Goal: Task Accomplishment & Management: Use online tool/utility

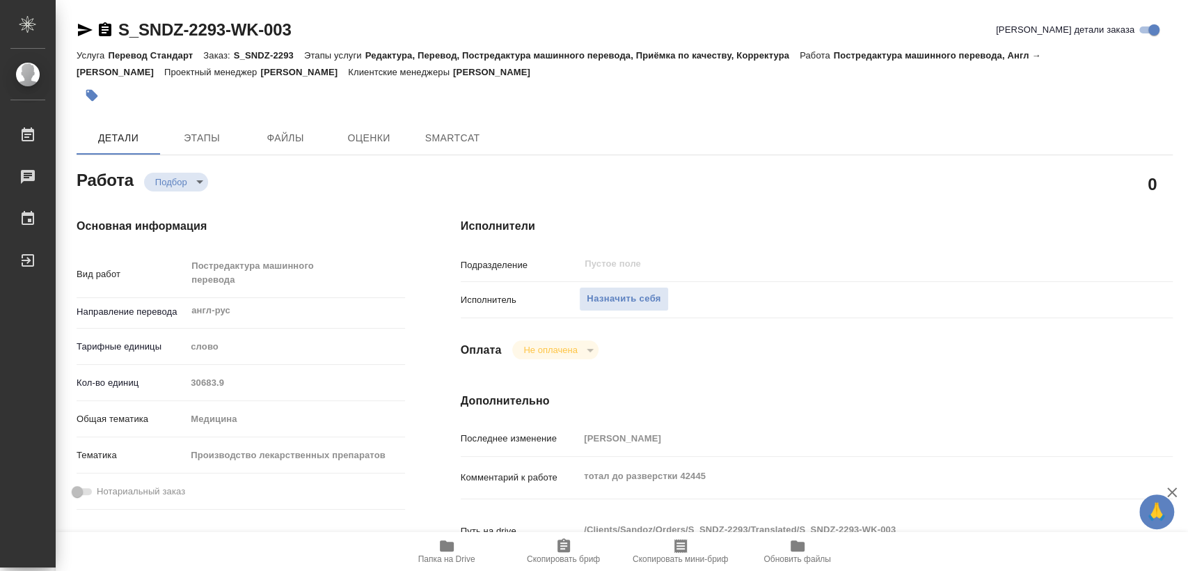
type textarea "x"
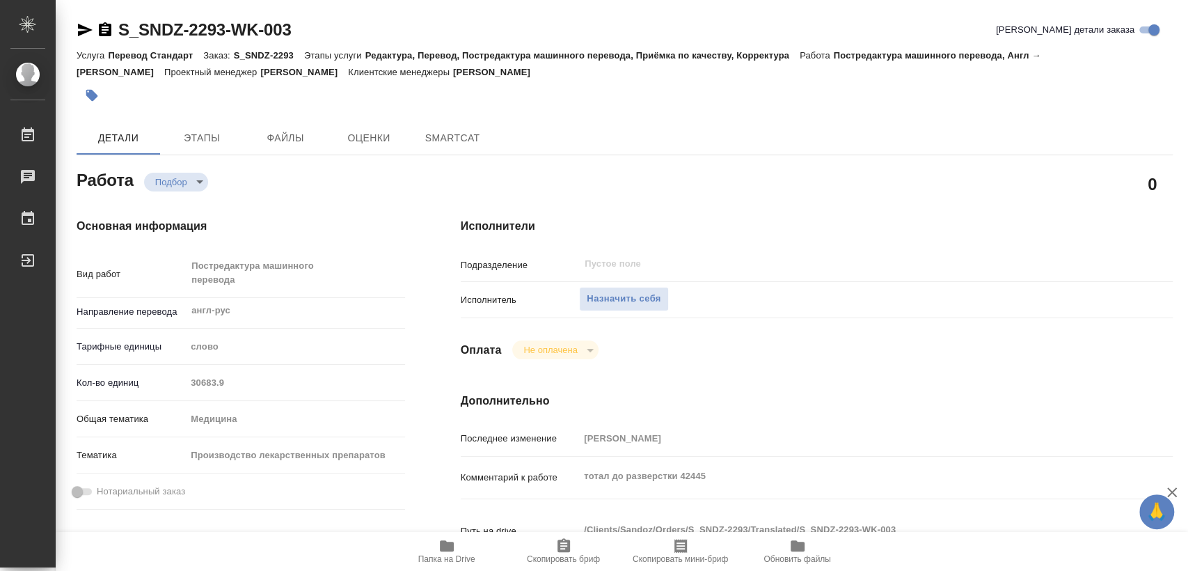
type textarea "x"
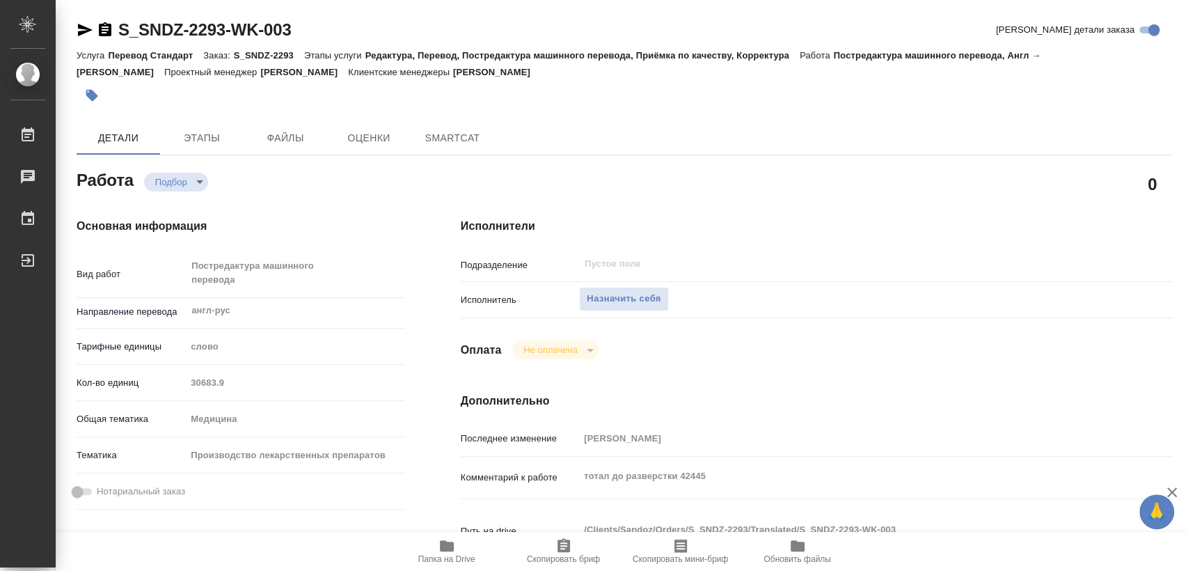
type textarea "x"
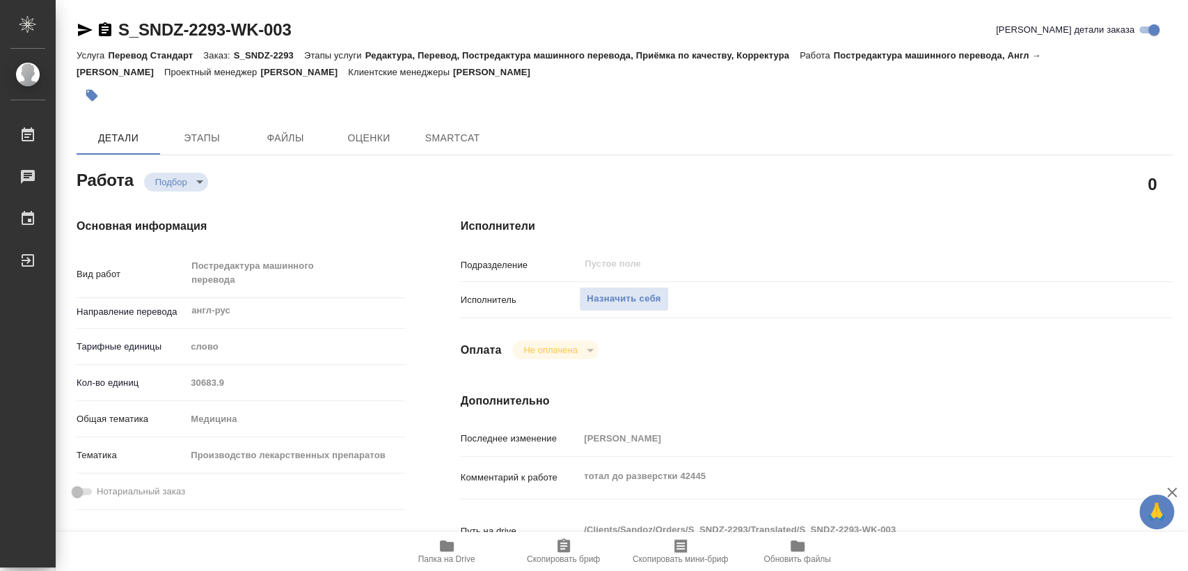
type textarea "x"
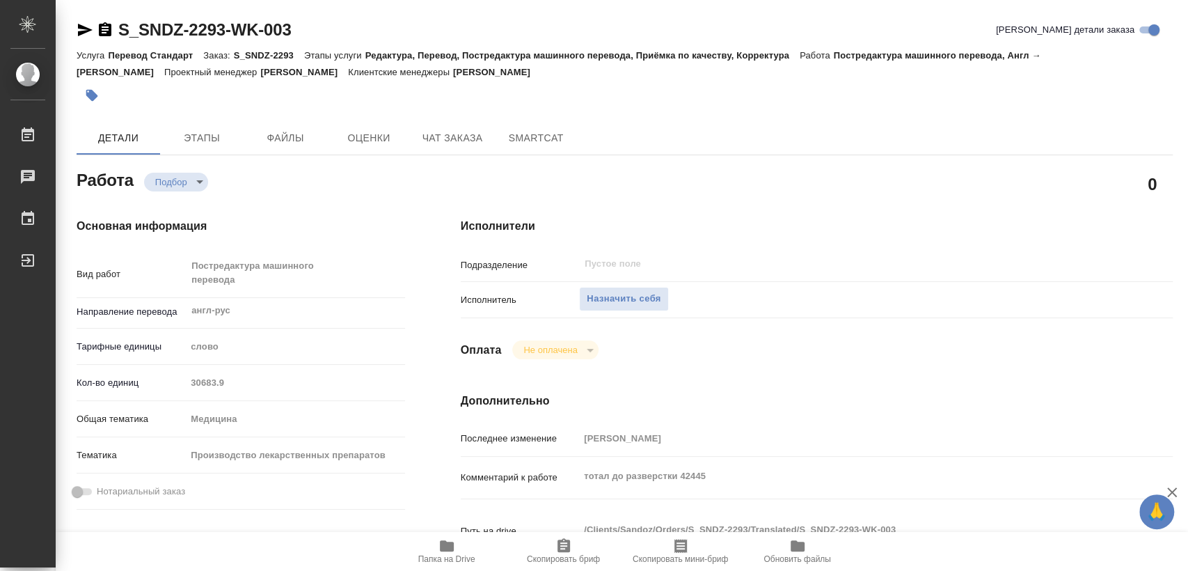
type textarea "x"
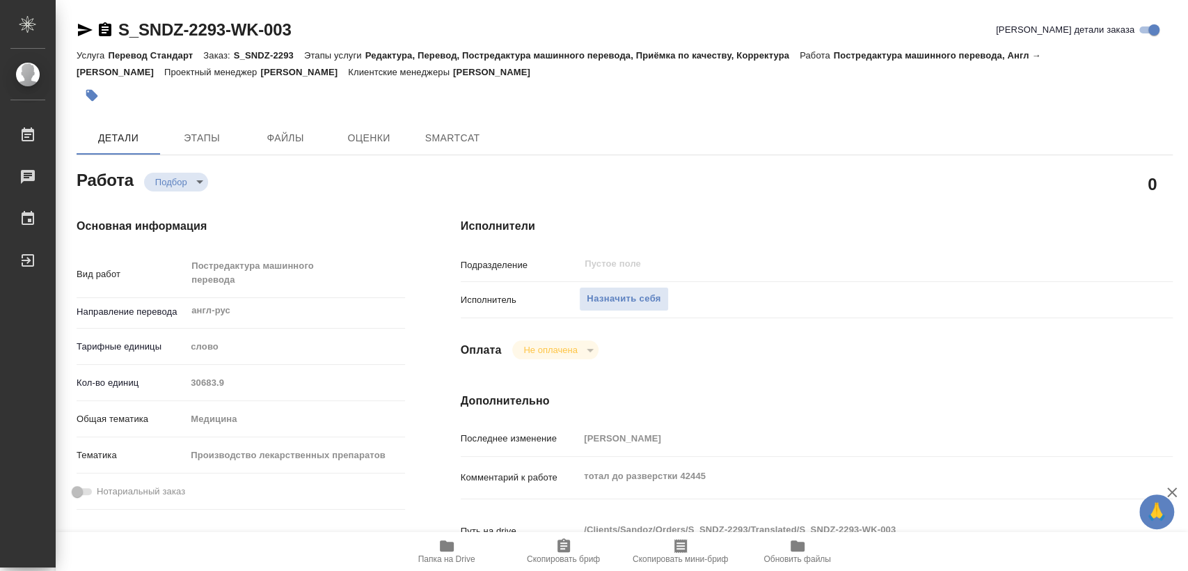
type textarea "x"
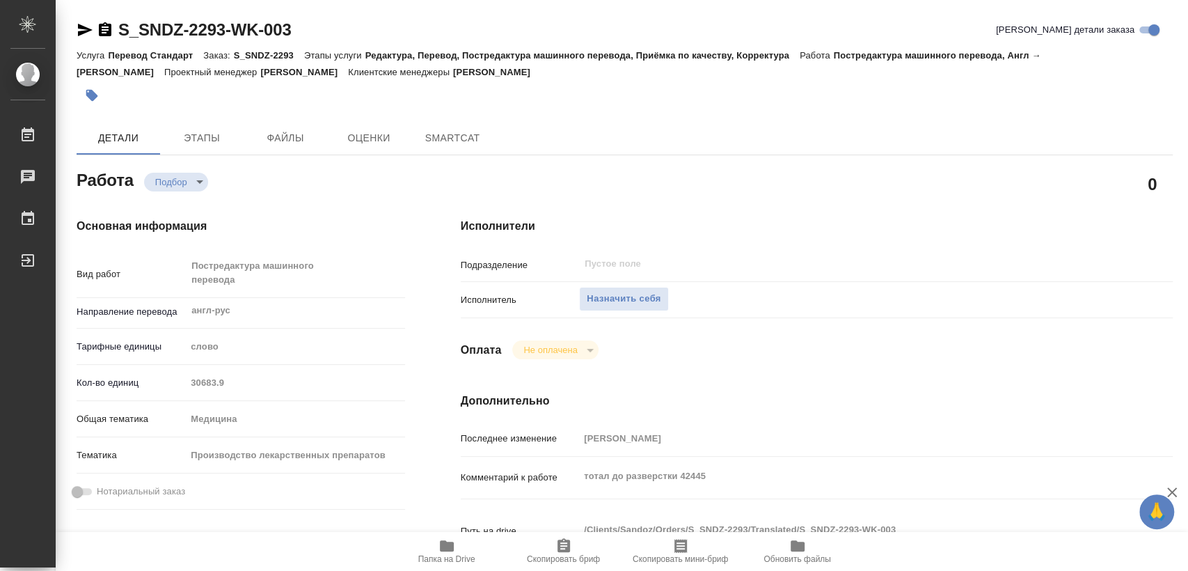
type textarea "x"
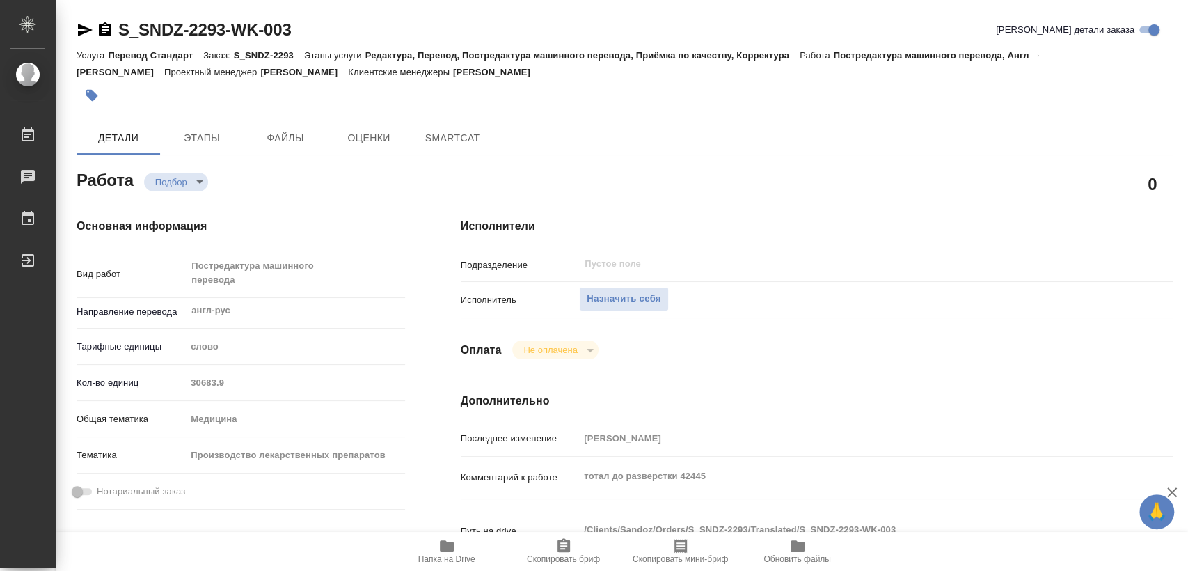
type textarea "x"
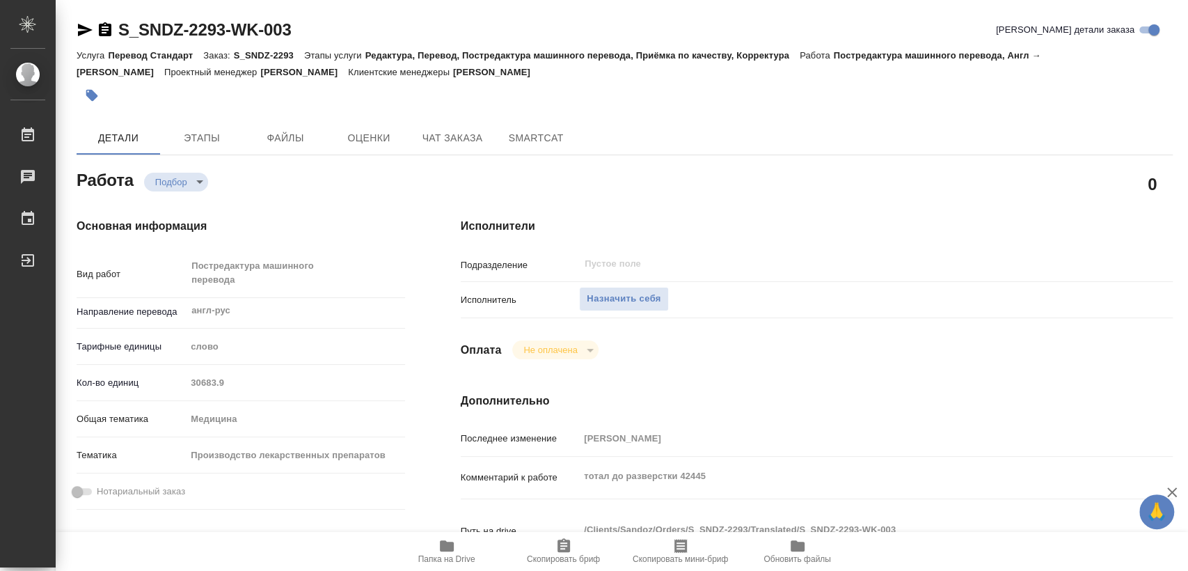
type textarea "x"
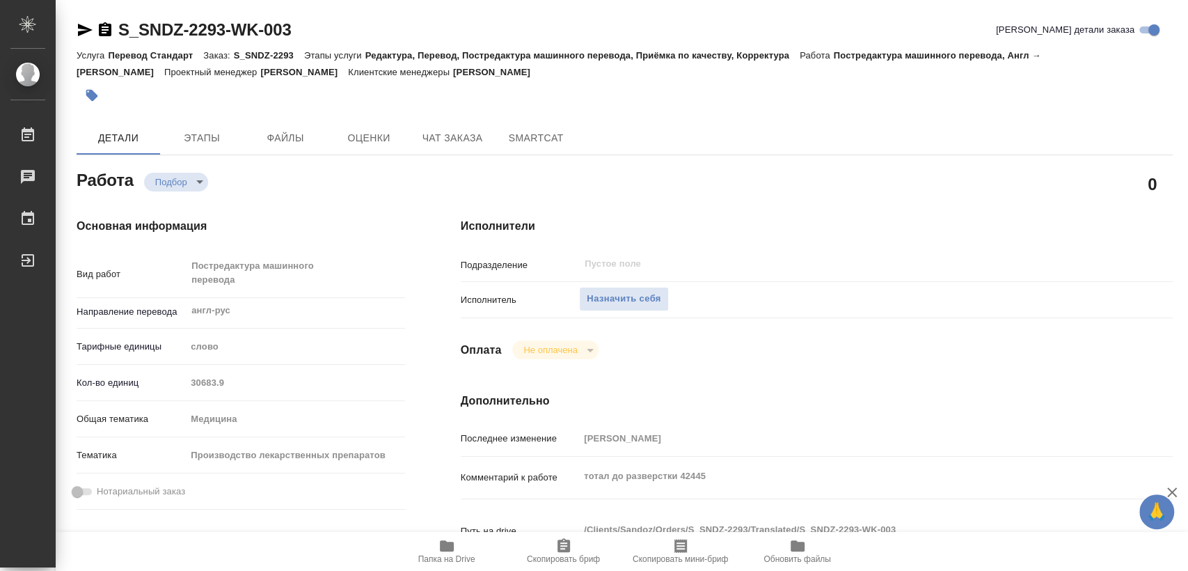
type textarea "x"
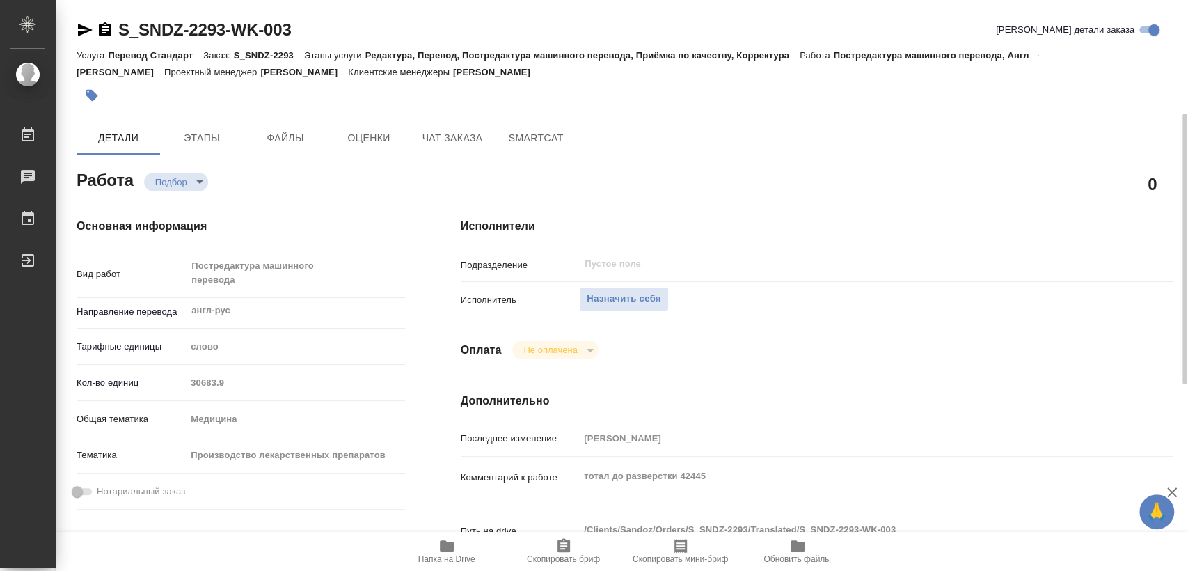
scroll to position [77, 0]
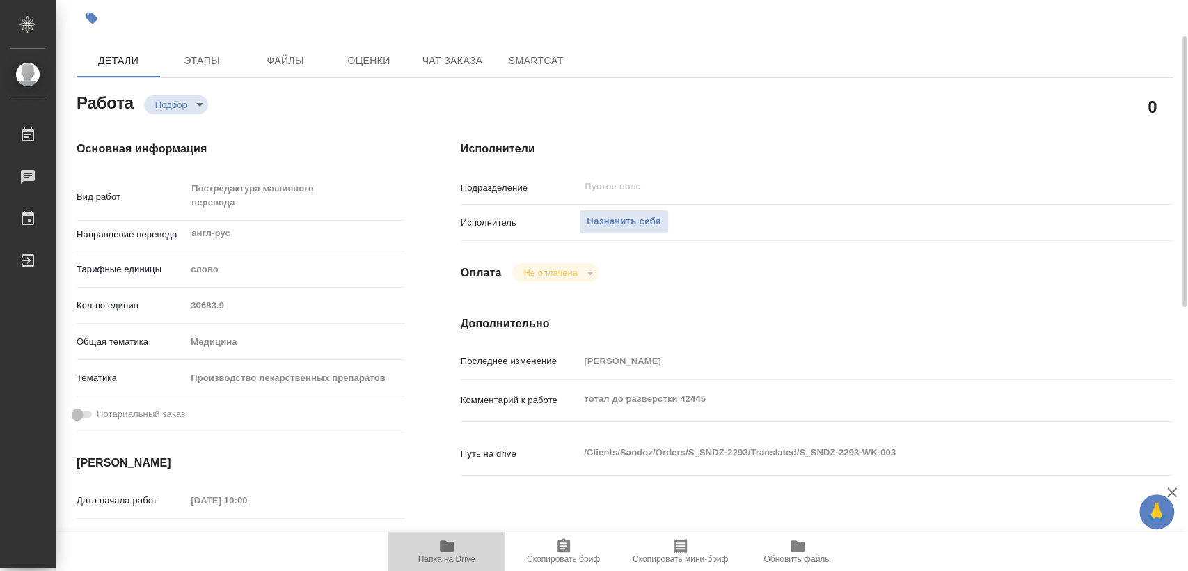
click at [459, 546] on span "Папка на Drive" at bounding box center [447, 550] width 100 height 26
type textarea "x"
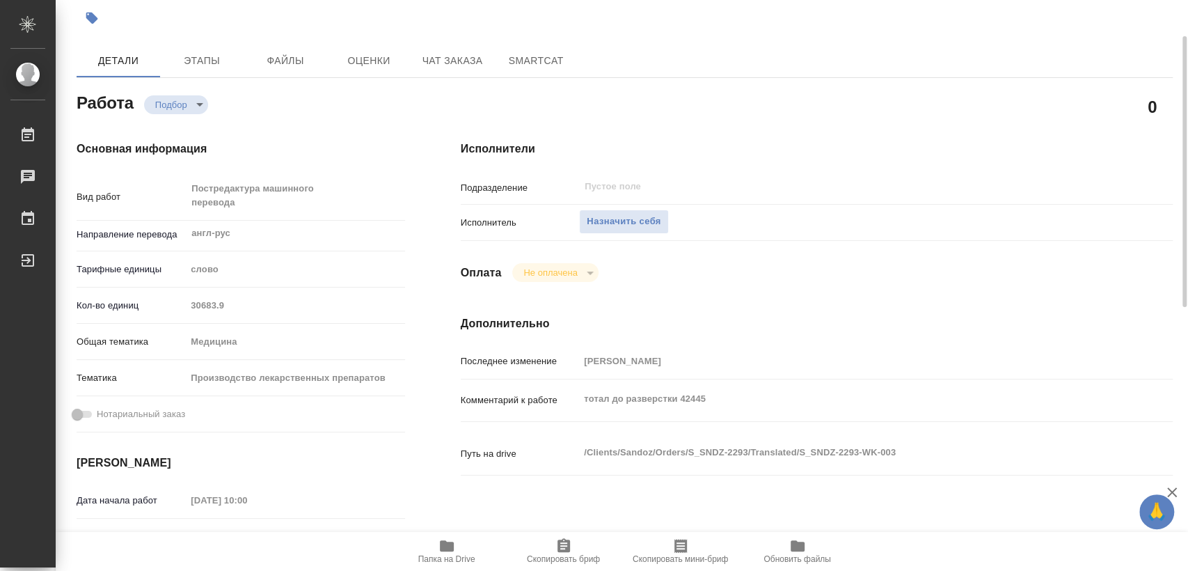
type textarea "x"
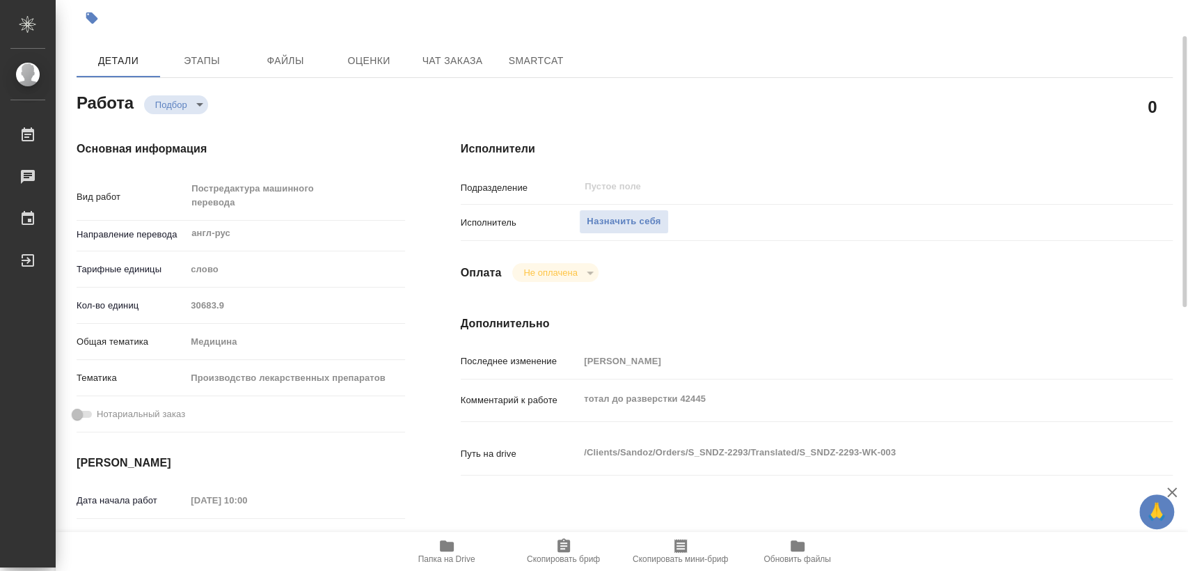
type textarea "x"
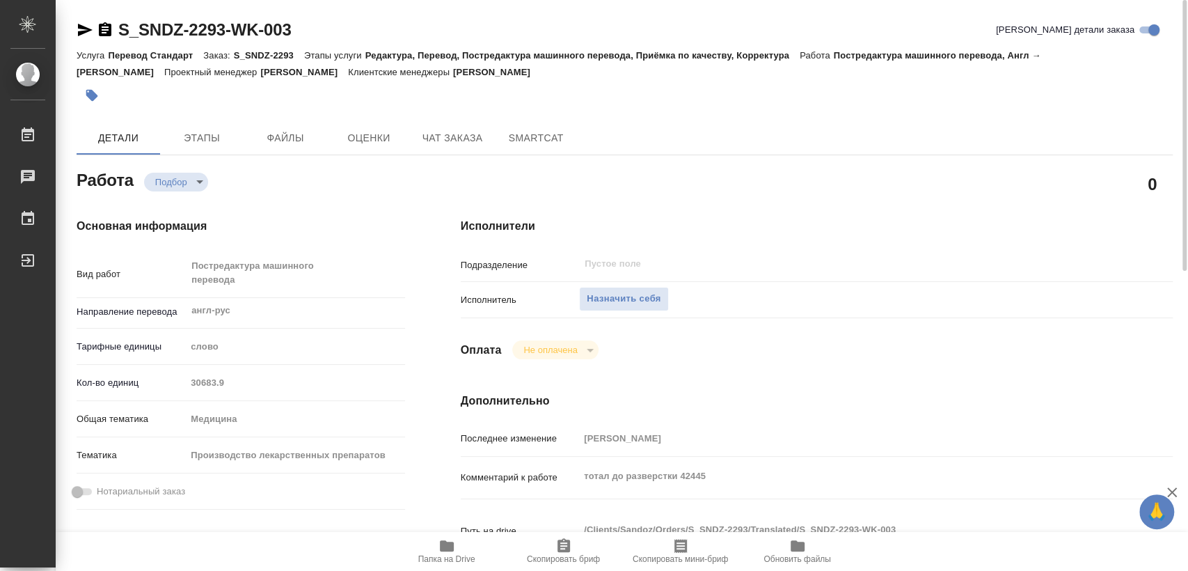
scroll to position [155, 0]
